Goal: Information Seeking & Learning: Check status

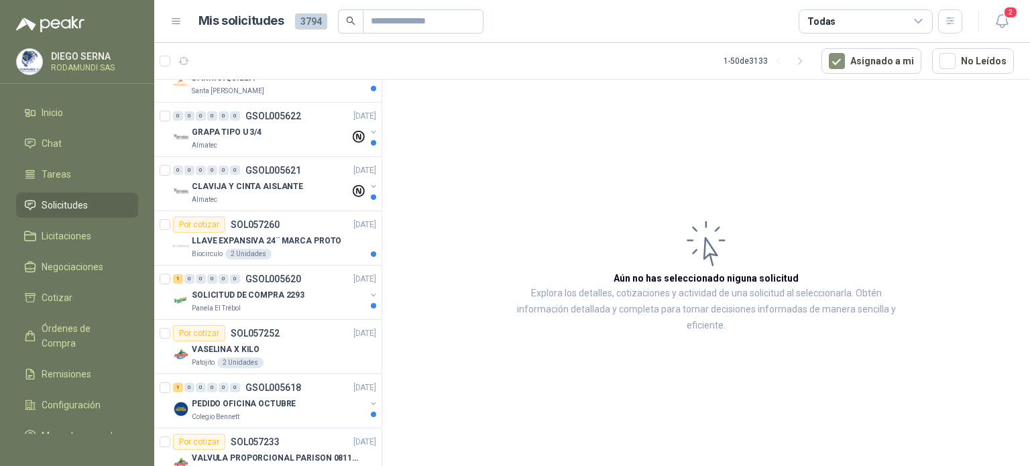
scroll to position [373, 0]
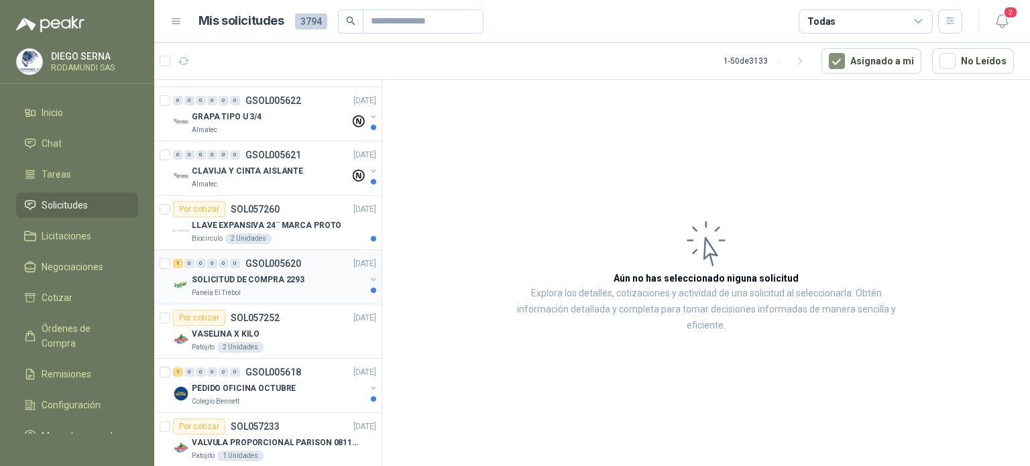
click at [328, 284] on div "SOLICITUD DE COMPRA 2293" at bounding box center [279, 280] width 174 height 16
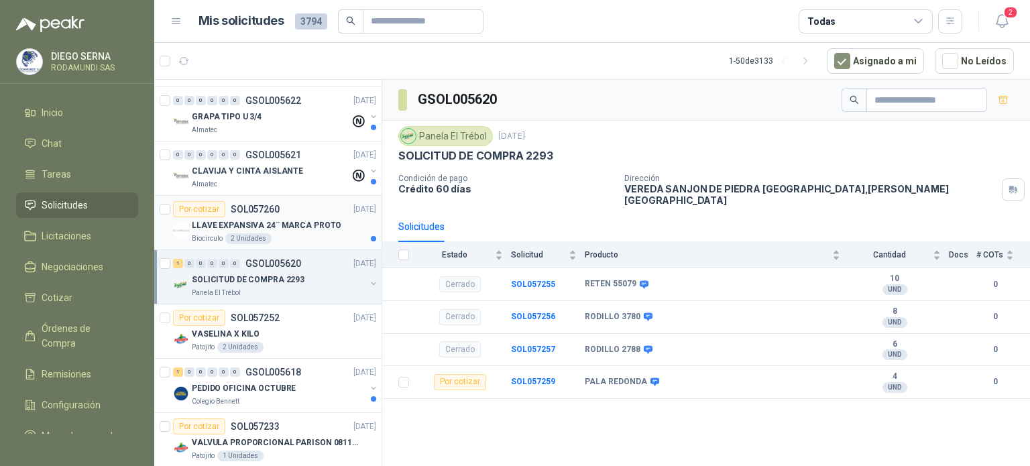
click at [294, 226] on p "LLAVE EXPANSIVA 24¨ MARCA PROTO" at bounding box center [267, 225] width 150 height 13
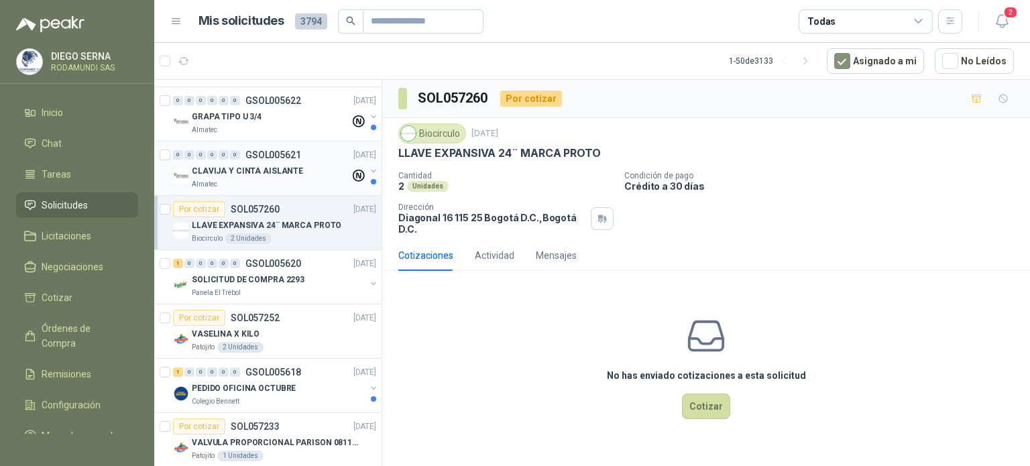
click at [284, 176] on div "CLAVIJA Y CINTA AISLANTE" at bounding box center [271, 171] width 158 height 16
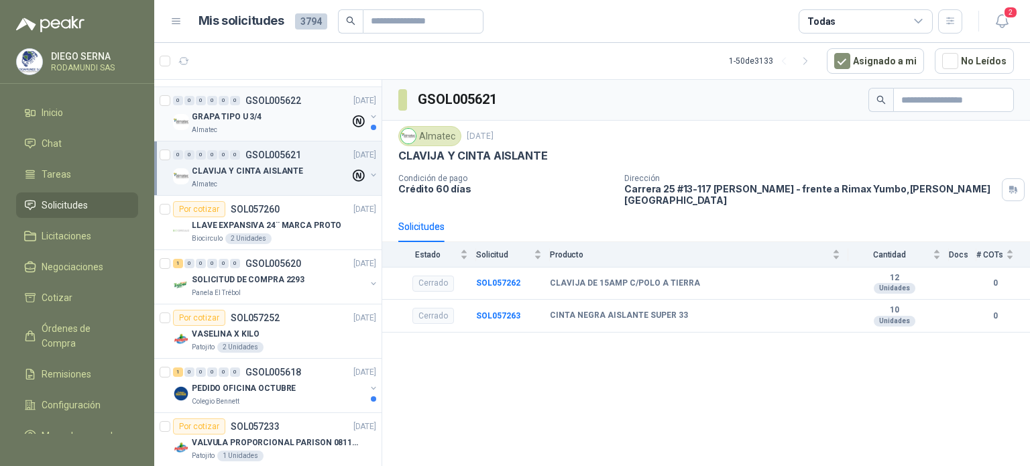
click at [284, 109] on div "GRAPA TIPO U 3/4" at bounding box center [271, 117] width 158 height 16
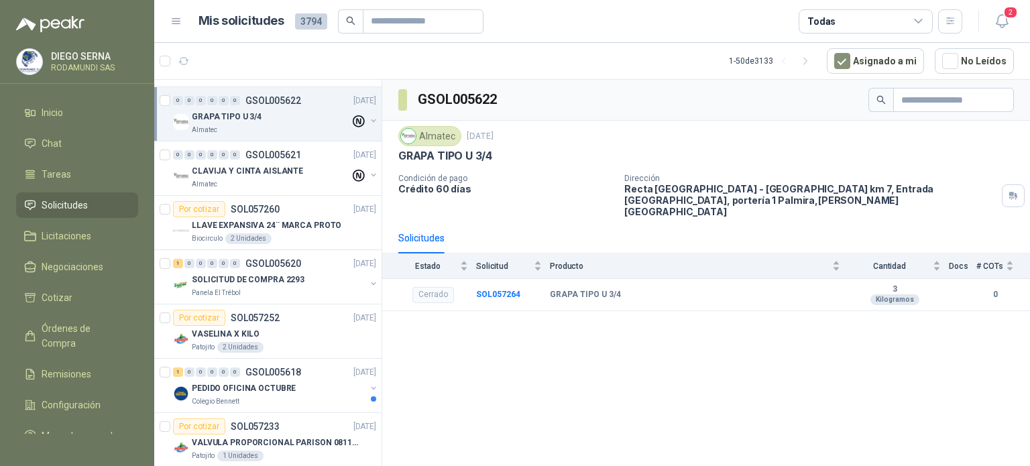
scroll to position [40, 0]
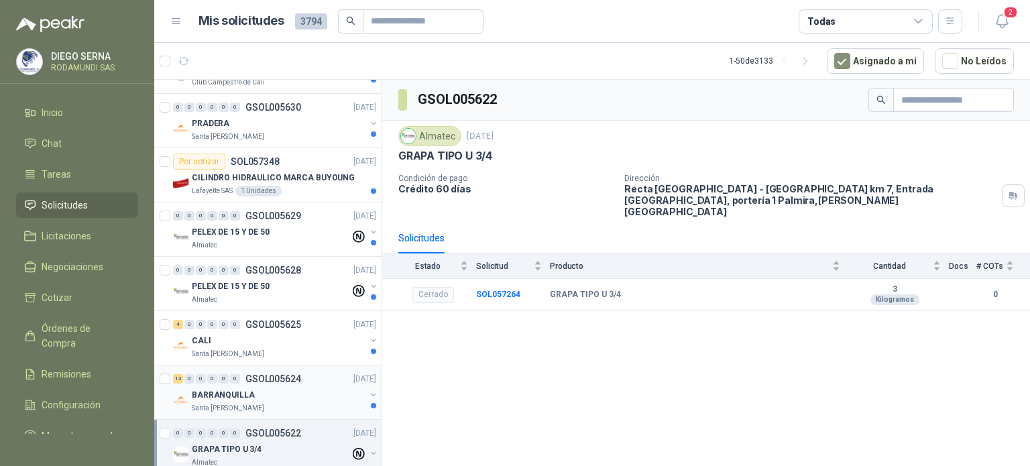
click at [288, 399] on div "BARRANQUILLA" at bounding box center [279, 395] width 174 height 16
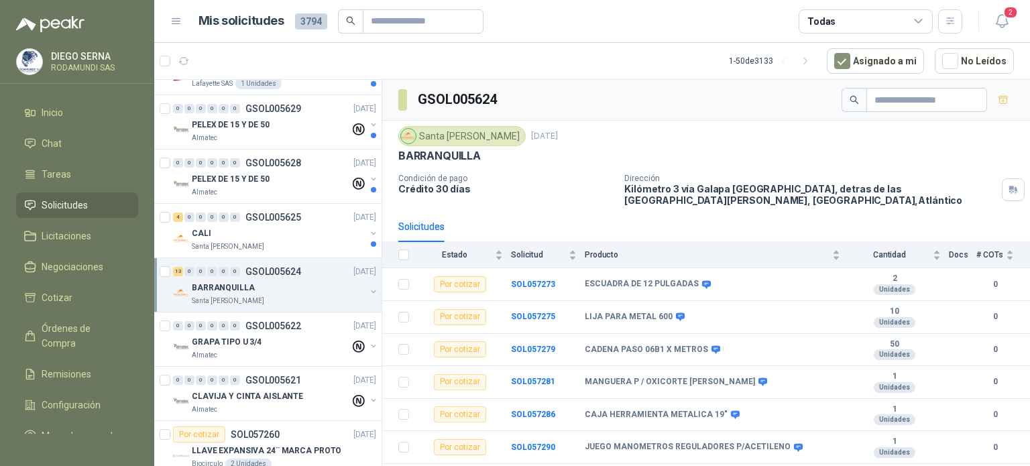
scroll to position [220, 0]
